Goal: Check status

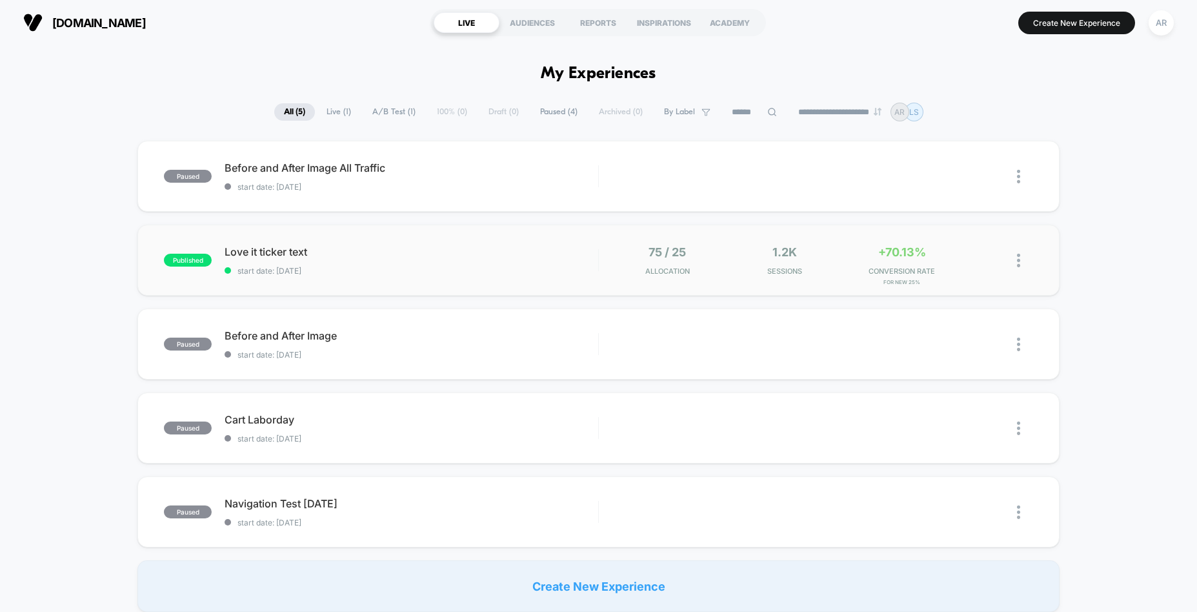
click at [629, 264] on div "75 / 25 Allocation 1.2k Sessions +70.13% CONVERSION RATE for New 25%" at bounding box center [816, 260] width 434 height 30
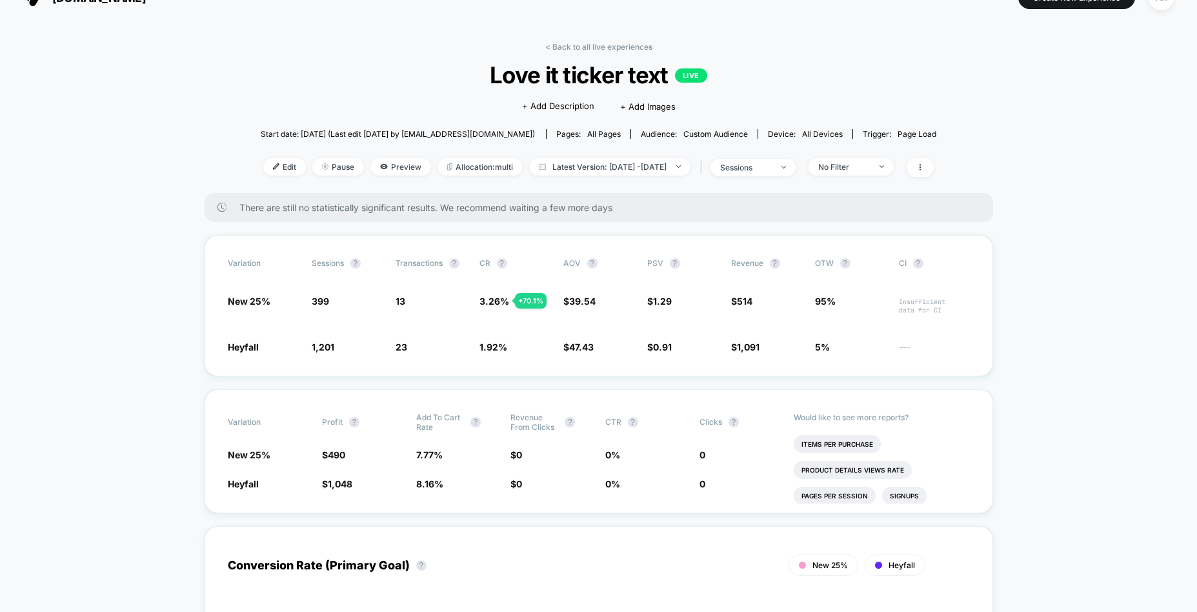
scroll to position [59, 0]
